Goal: Navigation & Orientation: Find specific page/section

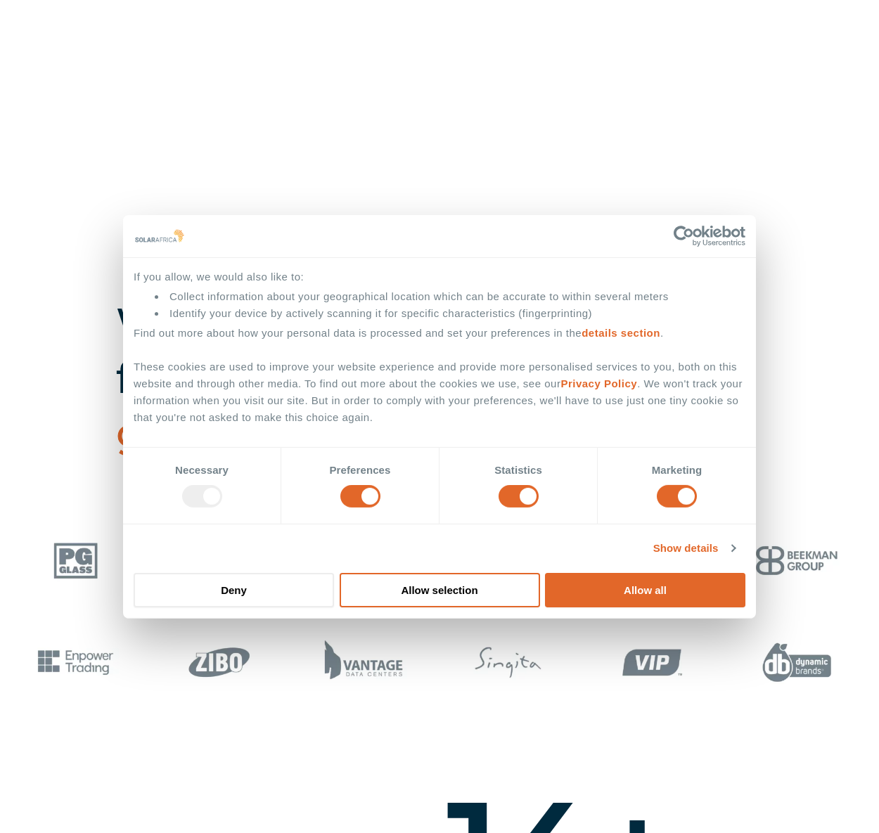
scroll to position [703, 0]
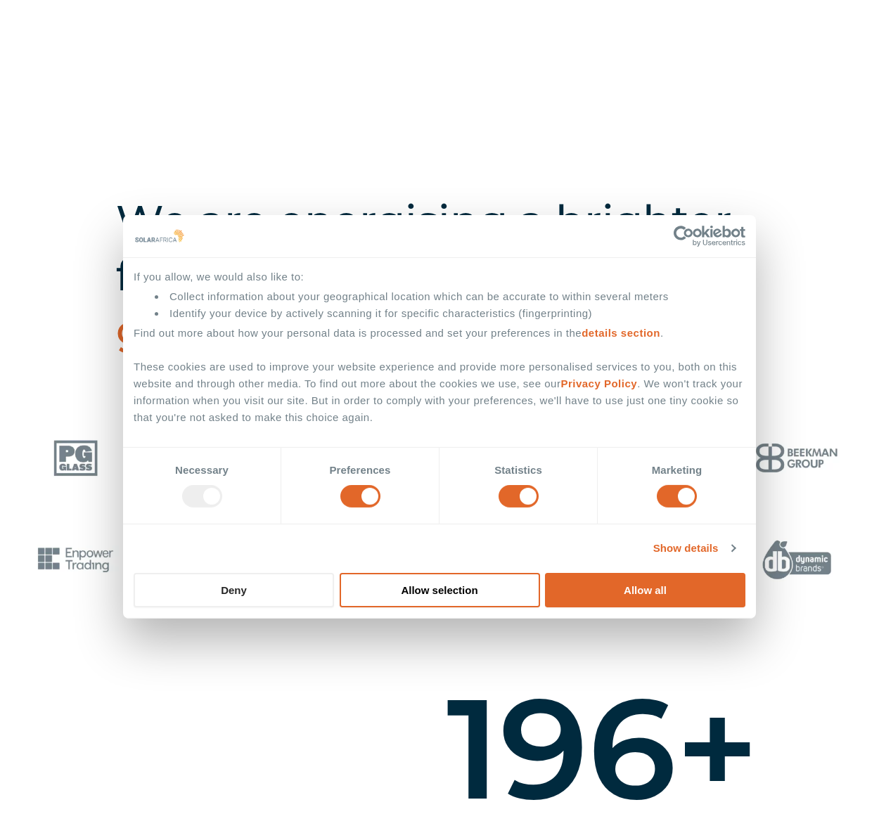
click at [246, 587] on button "Deny" at bounding box center [234, 590] width 200 height 34
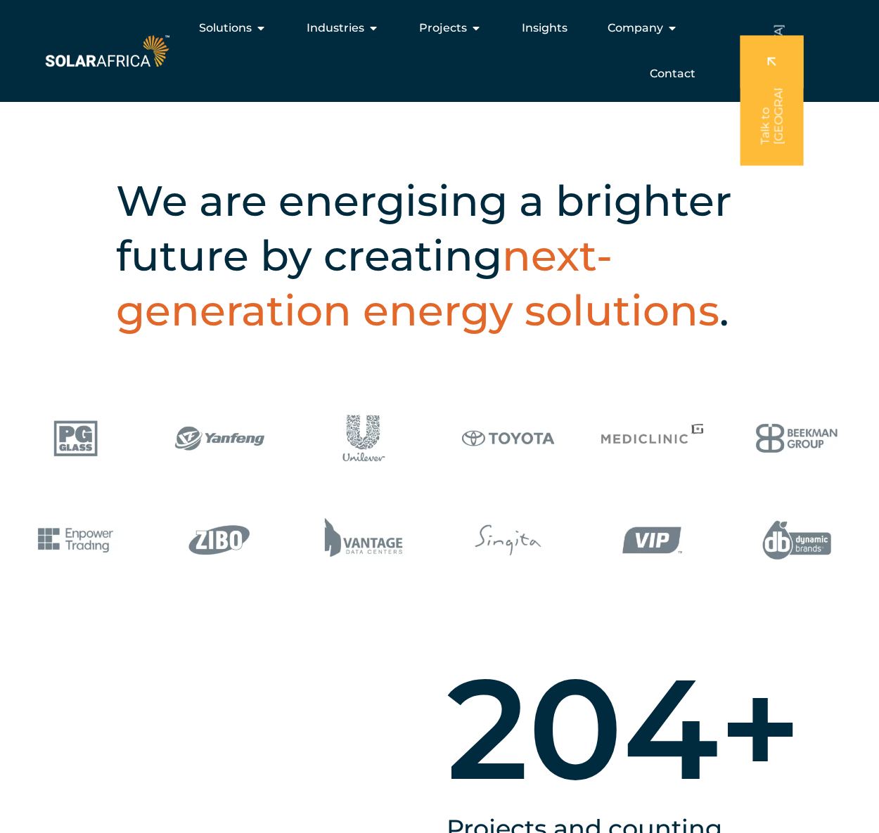
scroll to position [492, 0]
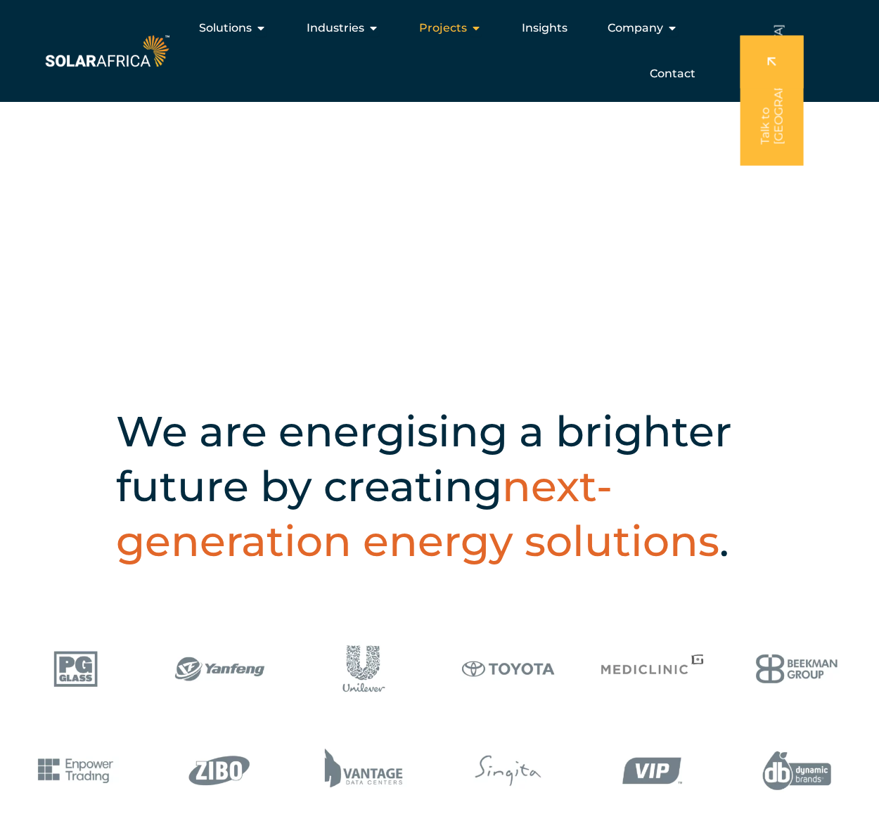
click at [480, 28] on icon "Menu" at bounding box center [475, 28] width 11 height 11
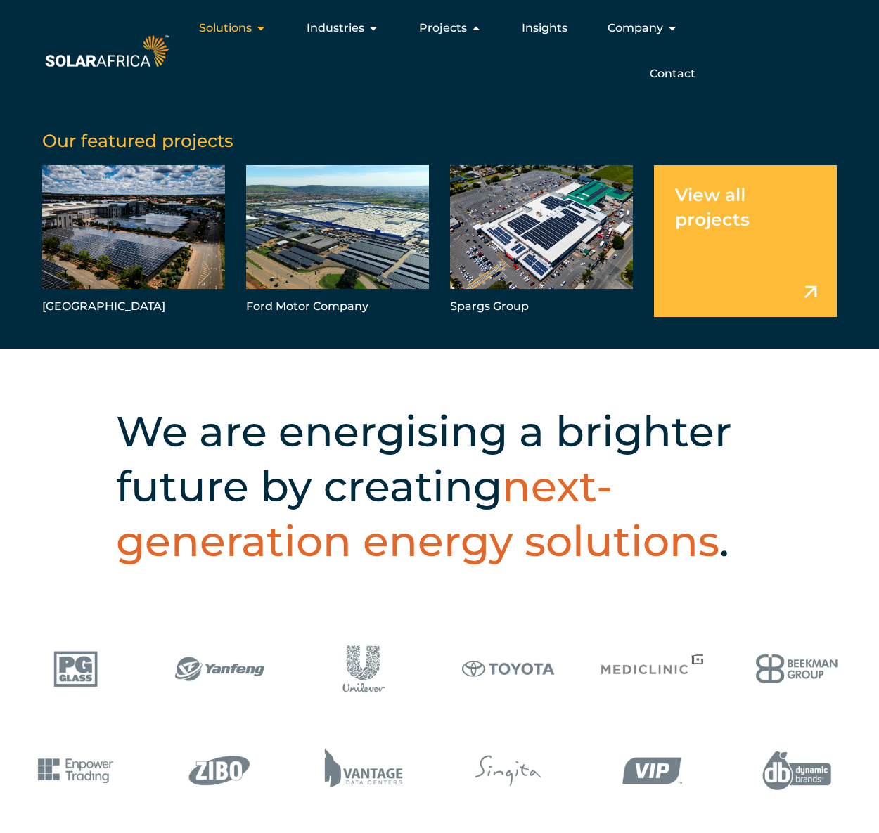
click at [263, 31] on icon "Menu" at bounding box center [260, 28] width 11 height 11
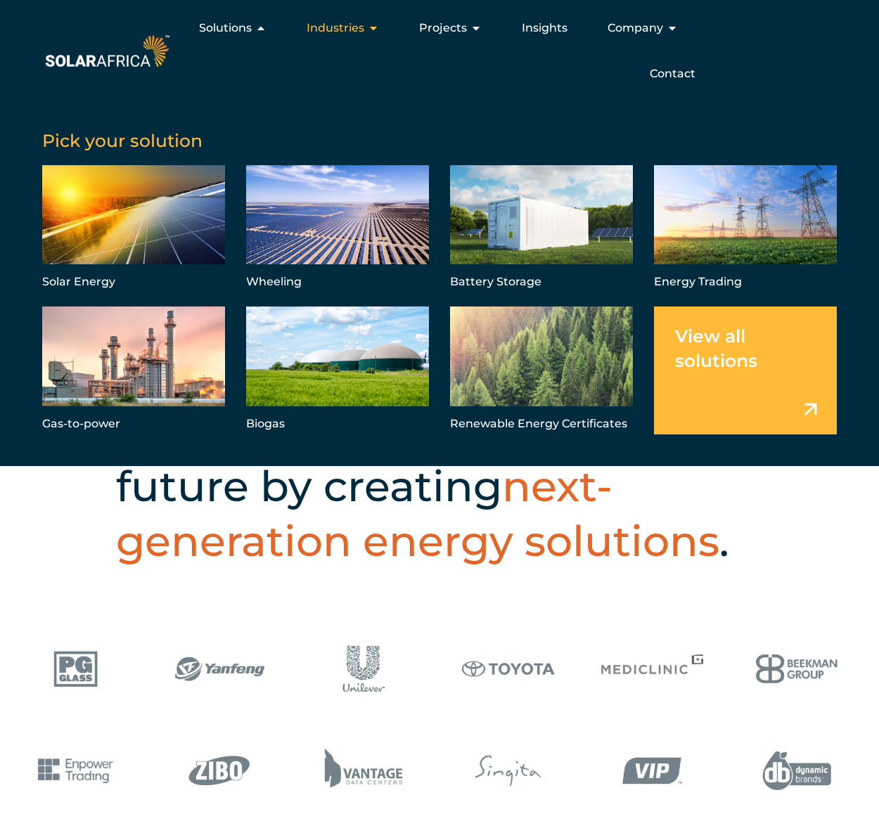
click at [373, 29] on icon "Menu" at bounding box center [373, 28] width 11 height 11
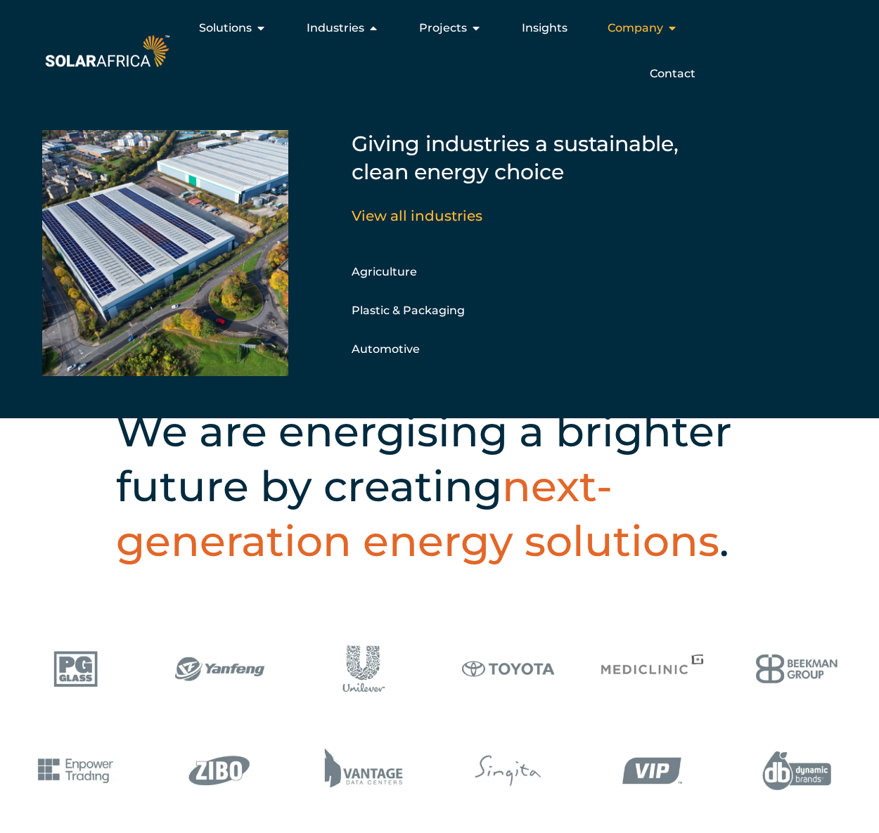
click at [672, 28] on icon "Menu" at bounding box center [672, 28] width 11 height 11
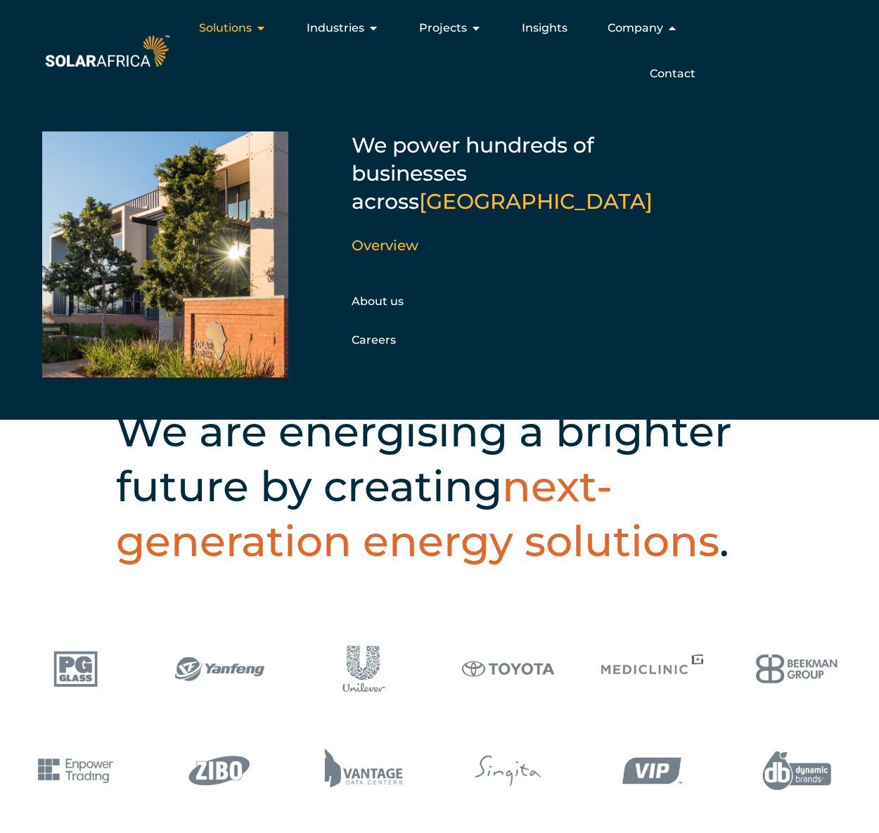
click at [261, 31] on icon "Menu" at bounding box center [260, 28] width 11 height 11
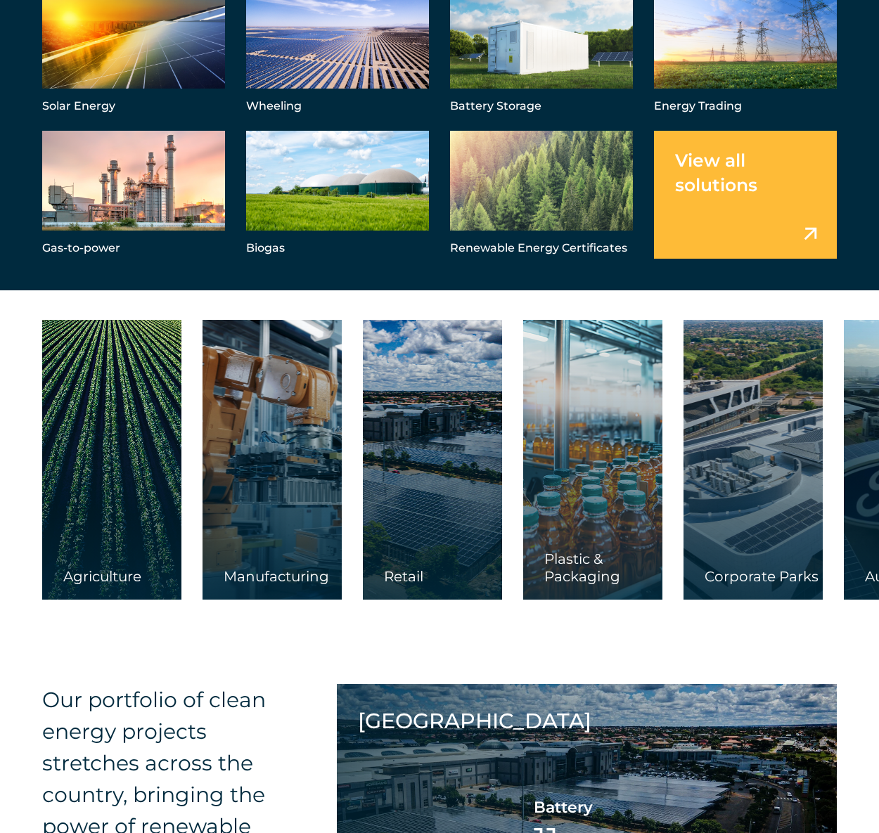
scroll to position [2250, 0]
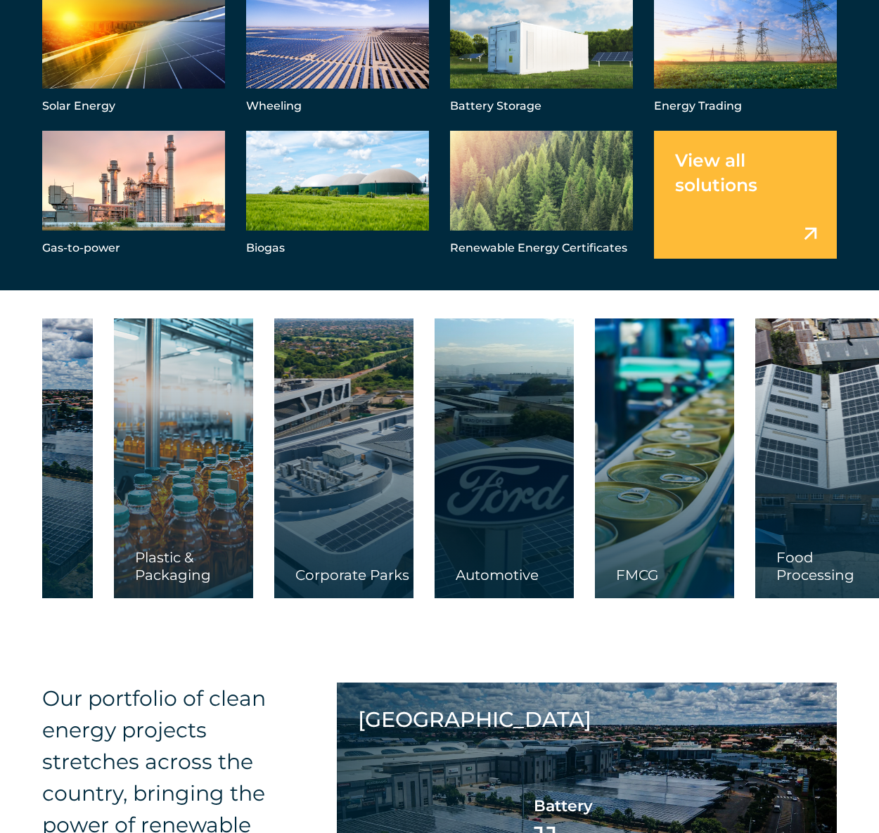
drag, startPoint x: 711, startPoint y: 572, endPoint x: 229, endPoint y: 551, distance: 482.2
click at [283, 558] on div "Corporate Parks" at bounding box center [343, 459] width 139 height 280
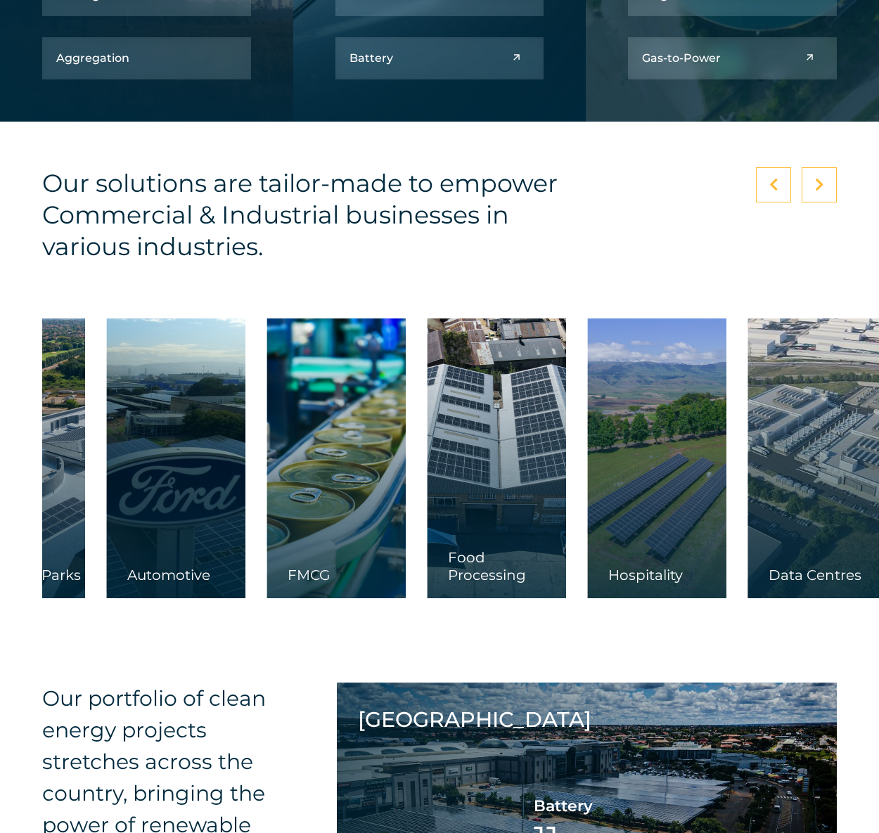
drag, startPoint x: 612, startPoint y: 499, endPoint x: 343, endPoint y: 513, distance: 269.0
click at [344, 513] on div at bounding box center [336, 459] width 139 height 280
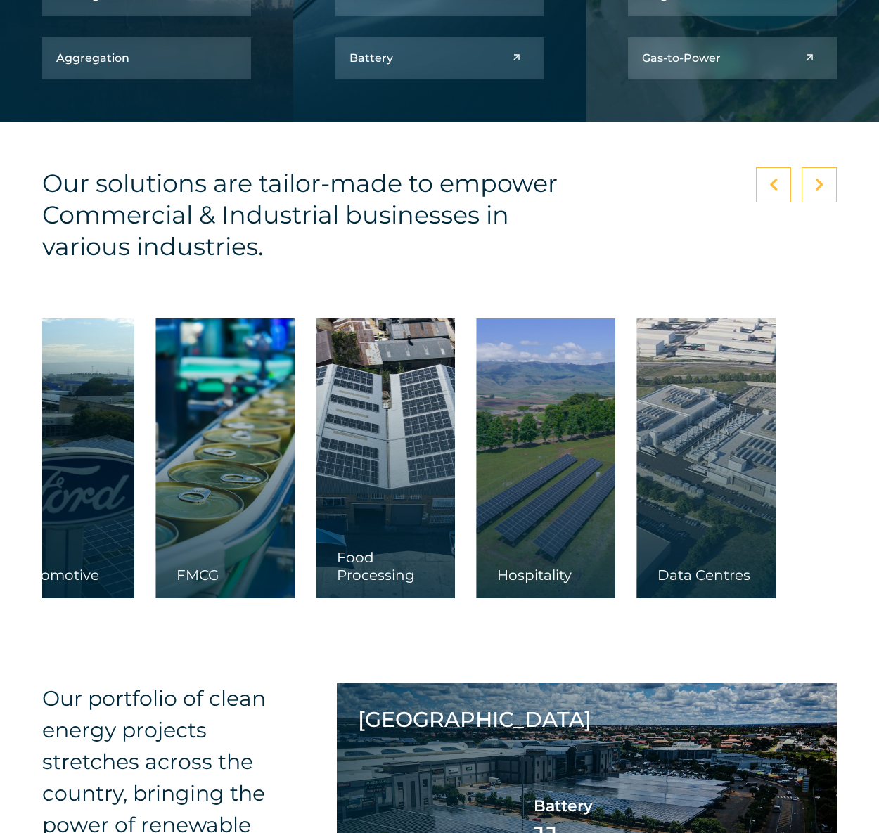
drag, startPoint x: 575, startPoint y: 493, endPoint x: 436, endPoint y: 493, distance: 138.5
click at [436, 493] on div "Agriculture Manufacturing Retail Plastic & Packaging" at bounding box center [23, 459] width 1660 height 280
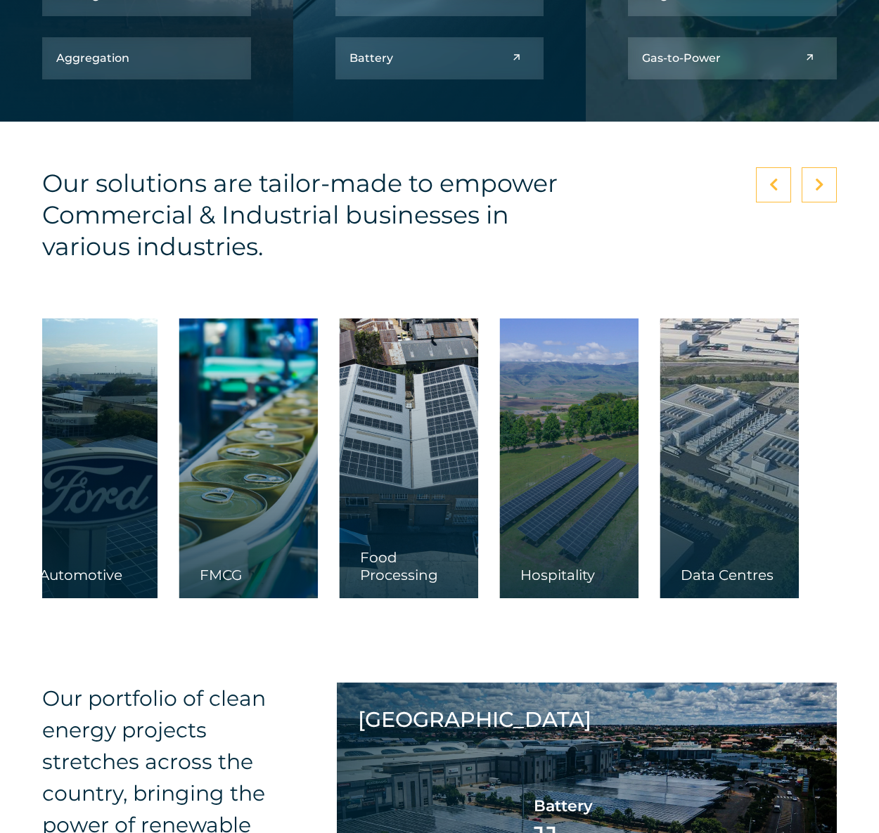
drag, startPoint x: 629, startPoint y: 478, endPoint x: 511, endPoint y: 494, distance: 119.2
click at [511, 494] on div at bounding box center [568, 459] width 139 height 280
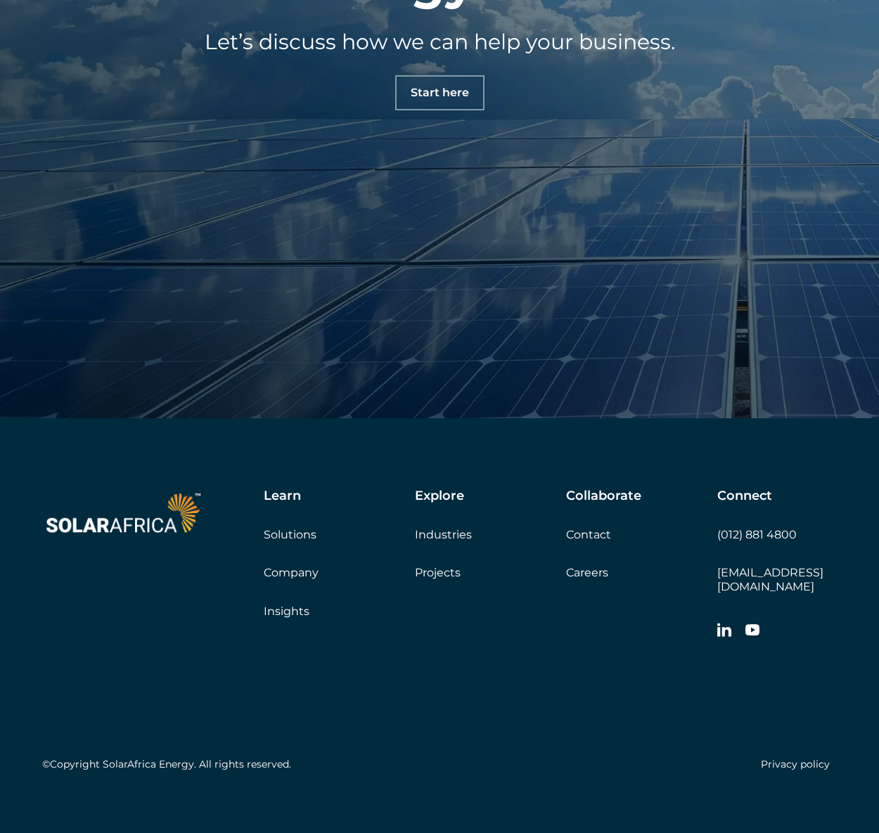
scroll to position [5136, 0]
click at [293, 534] on link "Solutions" at bounding box center [290, 533] width 53 height 13
